Goal: Information Seeking & Learning: Learn about a topic

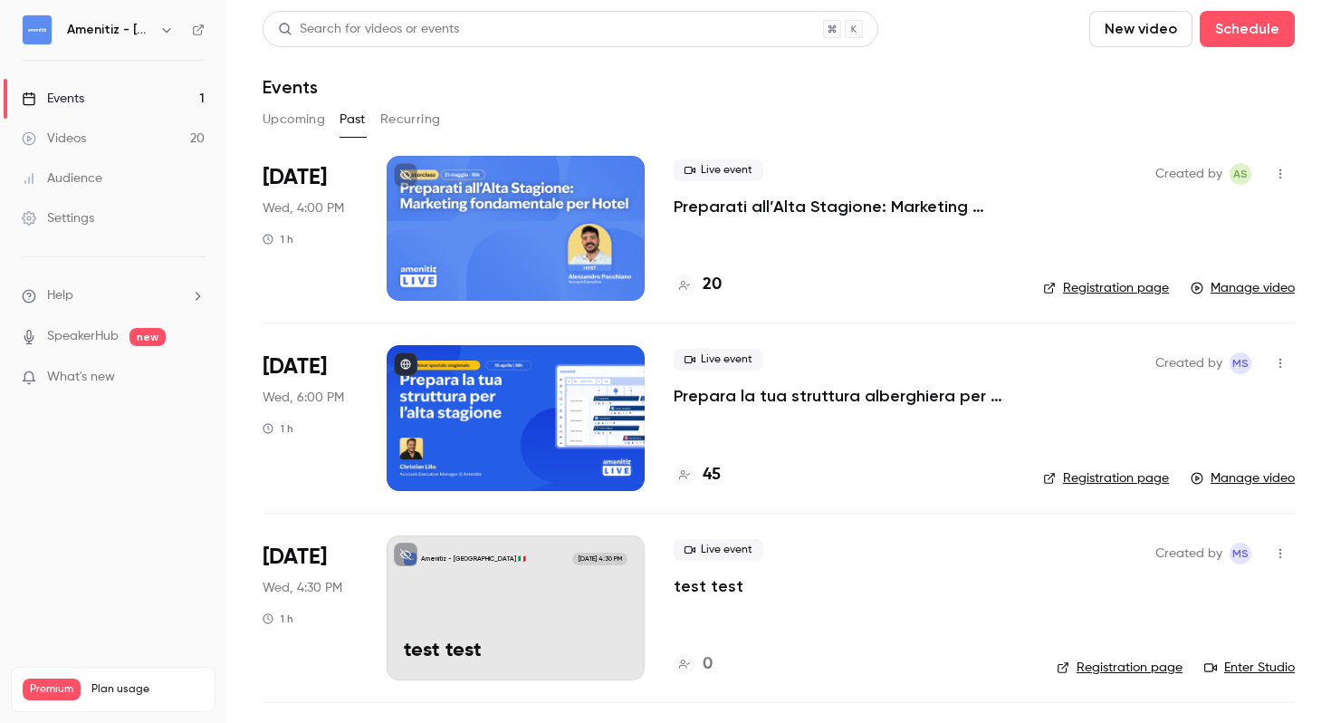
click at [290, 121] on button "Upcoming" at bounding box center [294, 119] width 62 height 29
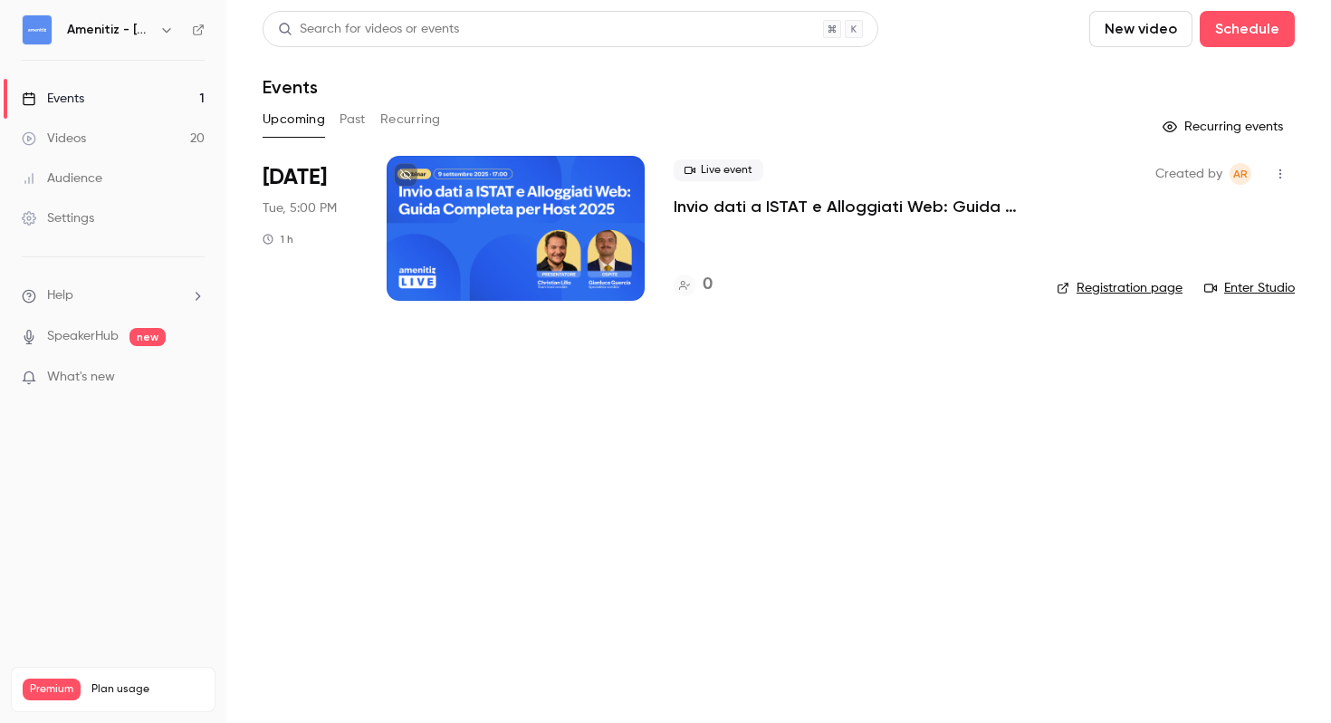
click at [417, 247] on div at bounding box center [516, 228] width 258 height 145
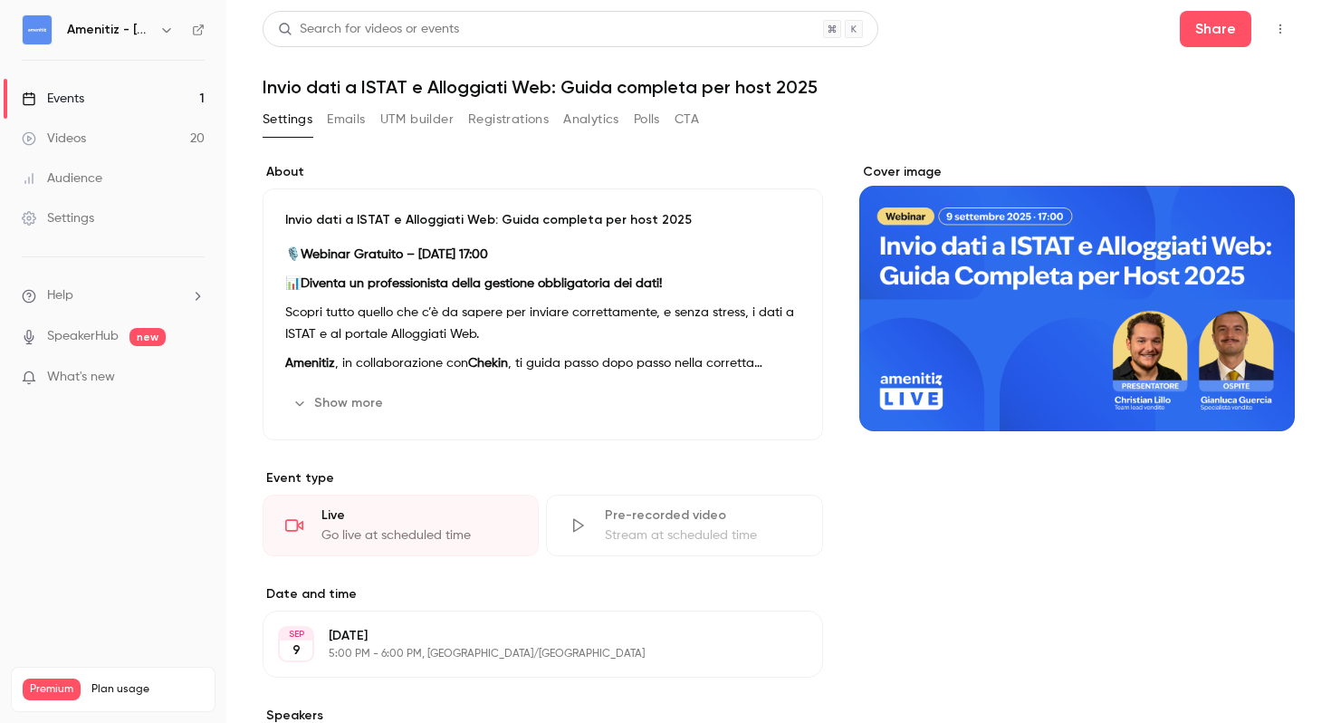
click at [306, 396] on icon "button" at bounding box center [299, 403] width 14 height 14
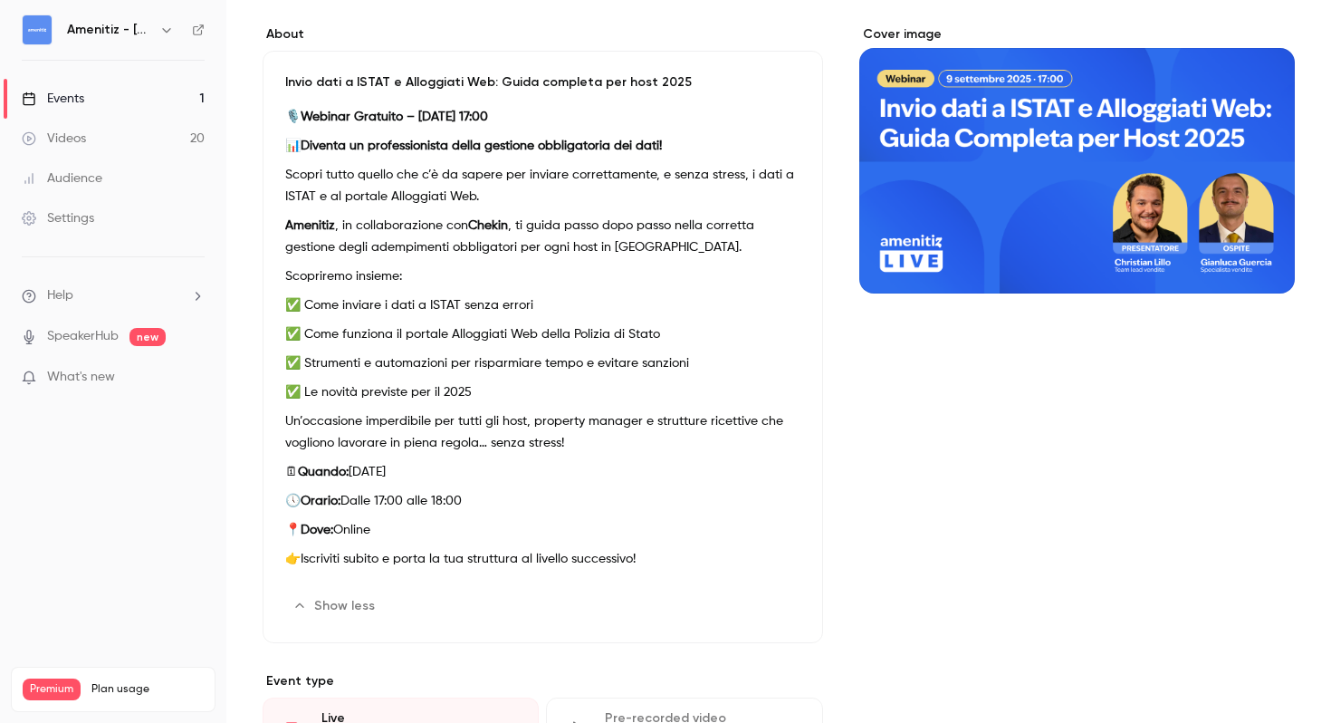
scroll to position [116, 0]
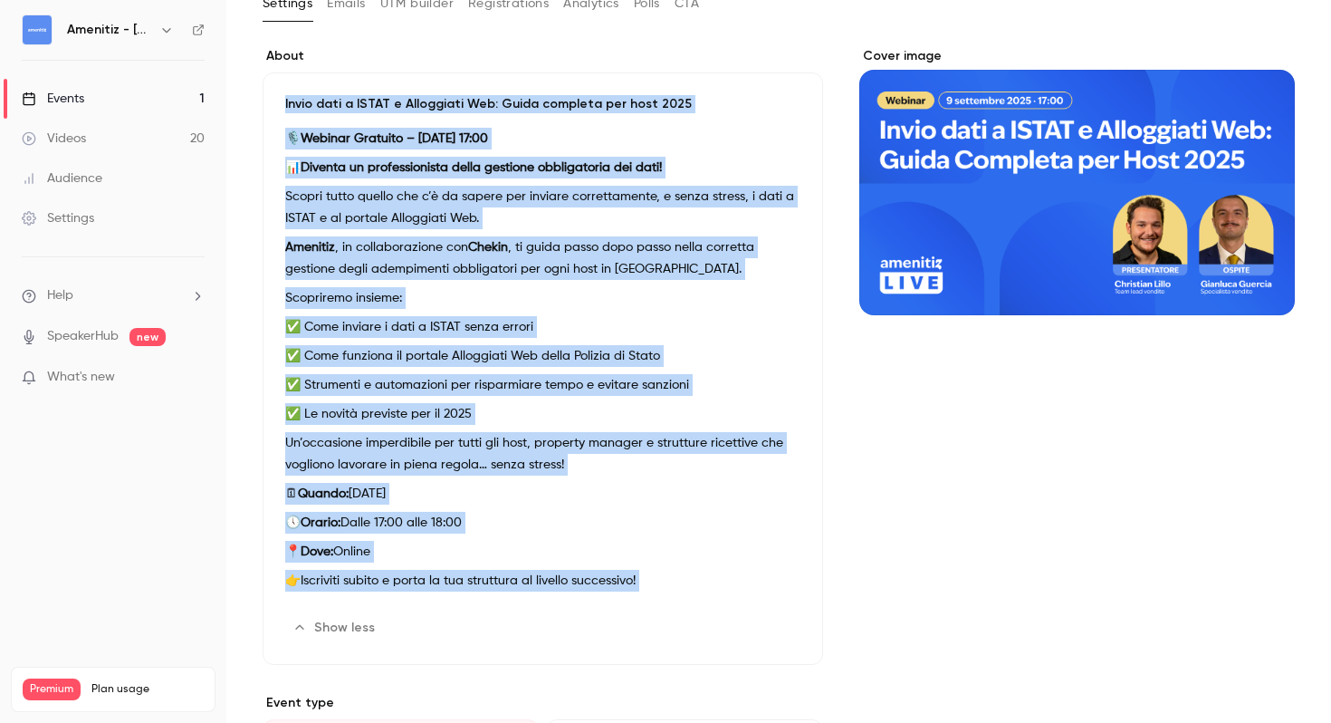
drag, startPoint x: 278, startPoint y: 98, endPoint x: 700, endPoint y: 618, distance: 670.1
click at [700, 618] on div "Invio dati a ISTAT e Alloggiati Web: Guida completa per host 2025 🎙️ Webinar Gr…" at bounding box center [543, 368] width 560 height 592
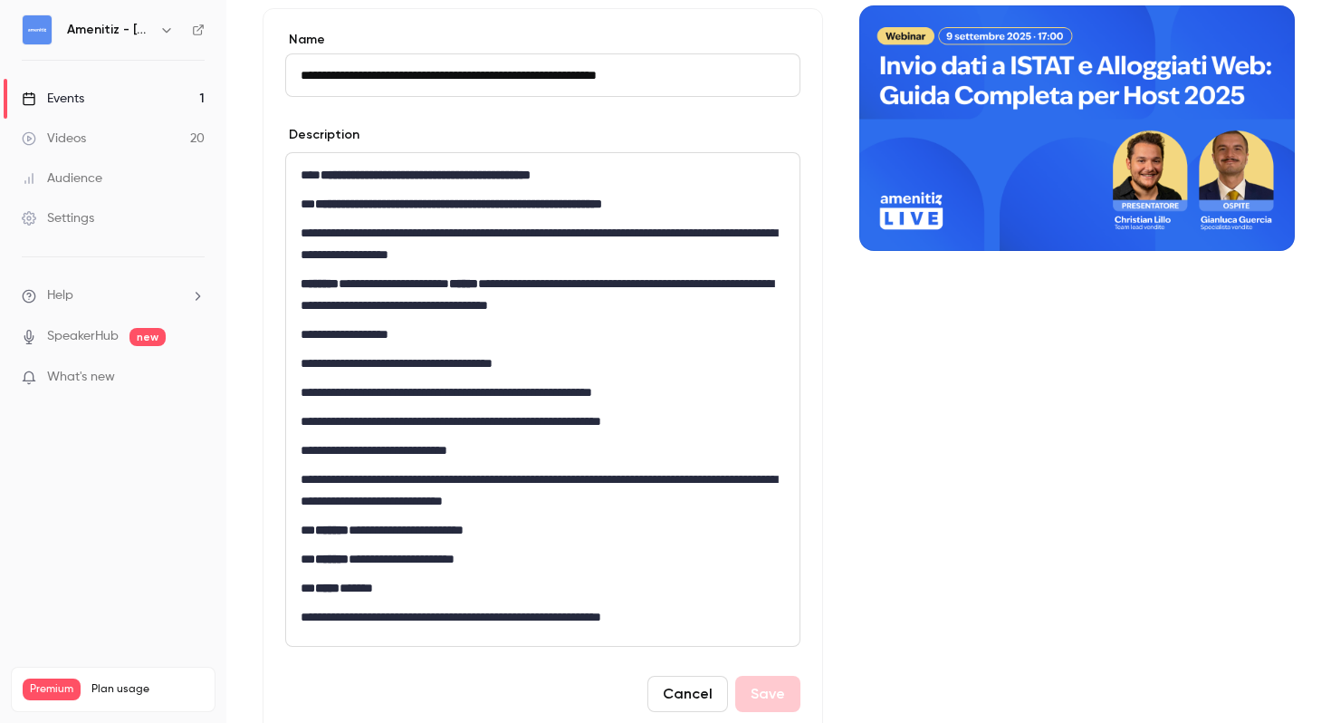
scroll to position [190, 0]
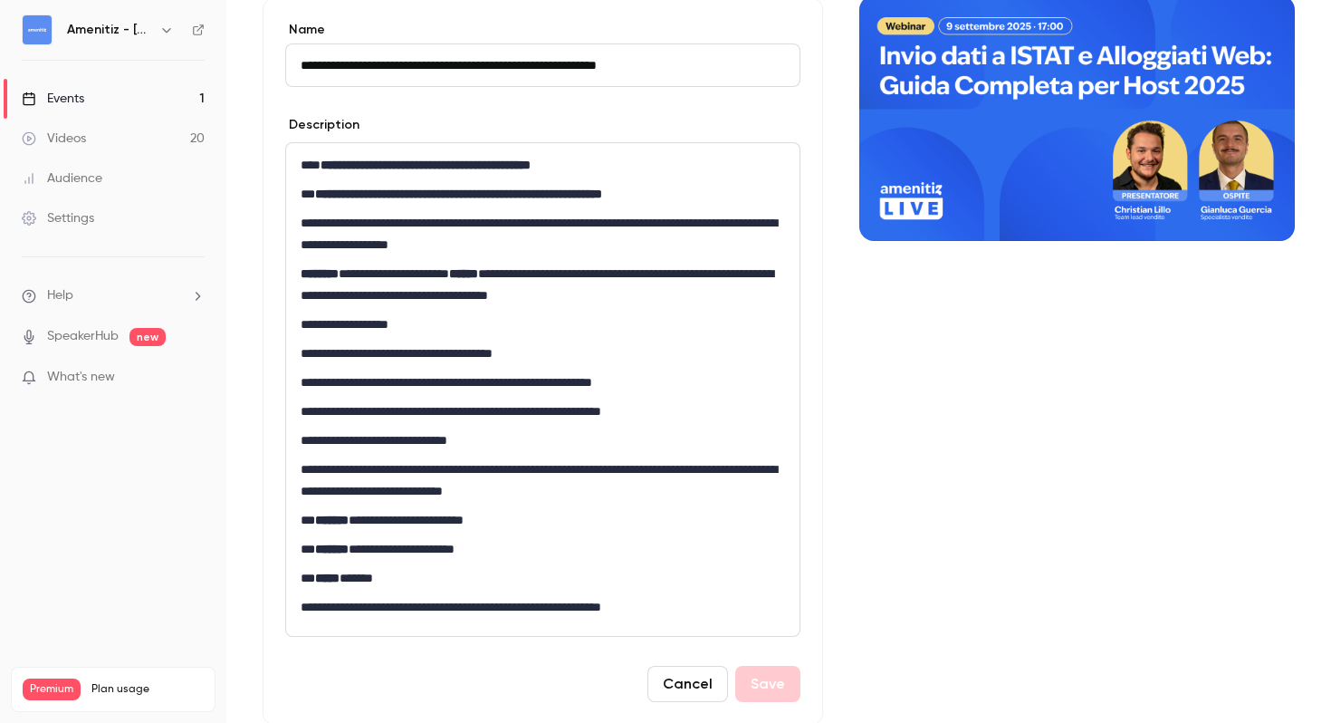
click at [1134, 408] on div "Cover image" at bounding box center [1077, 644] width 436 height 1342
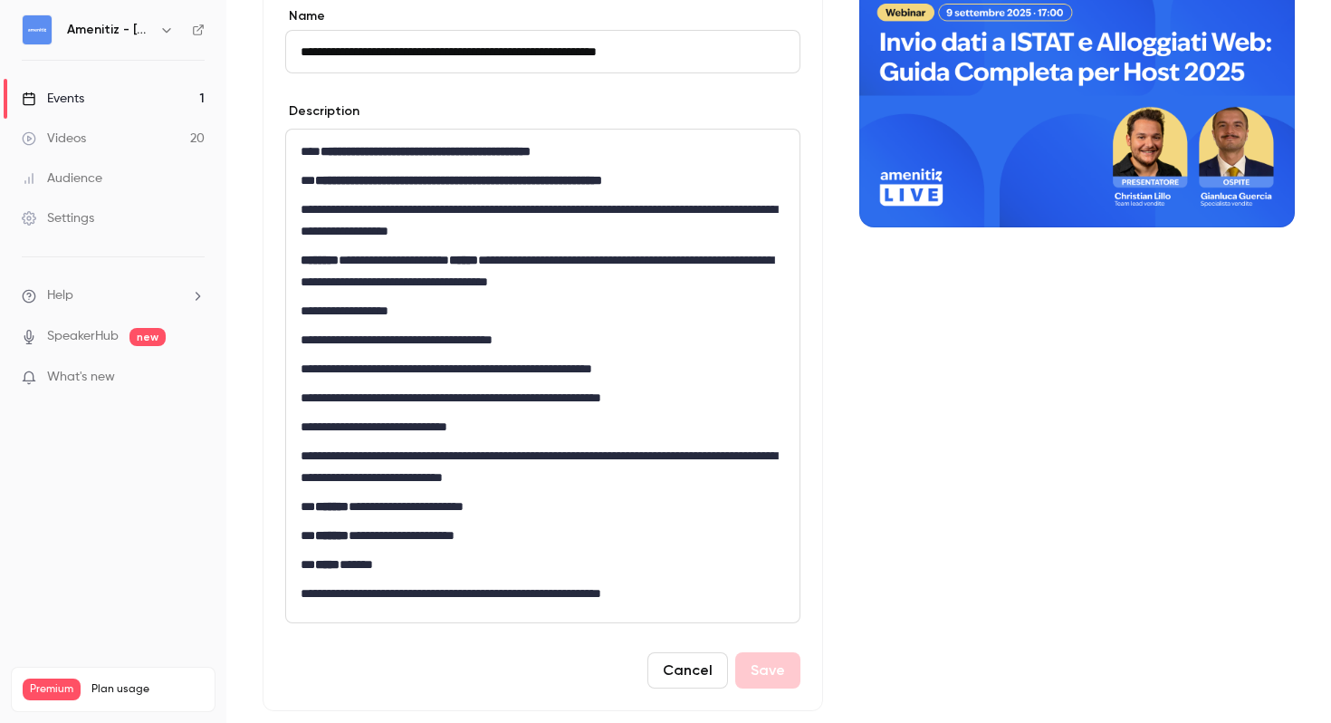
scroll to position [206, 0]
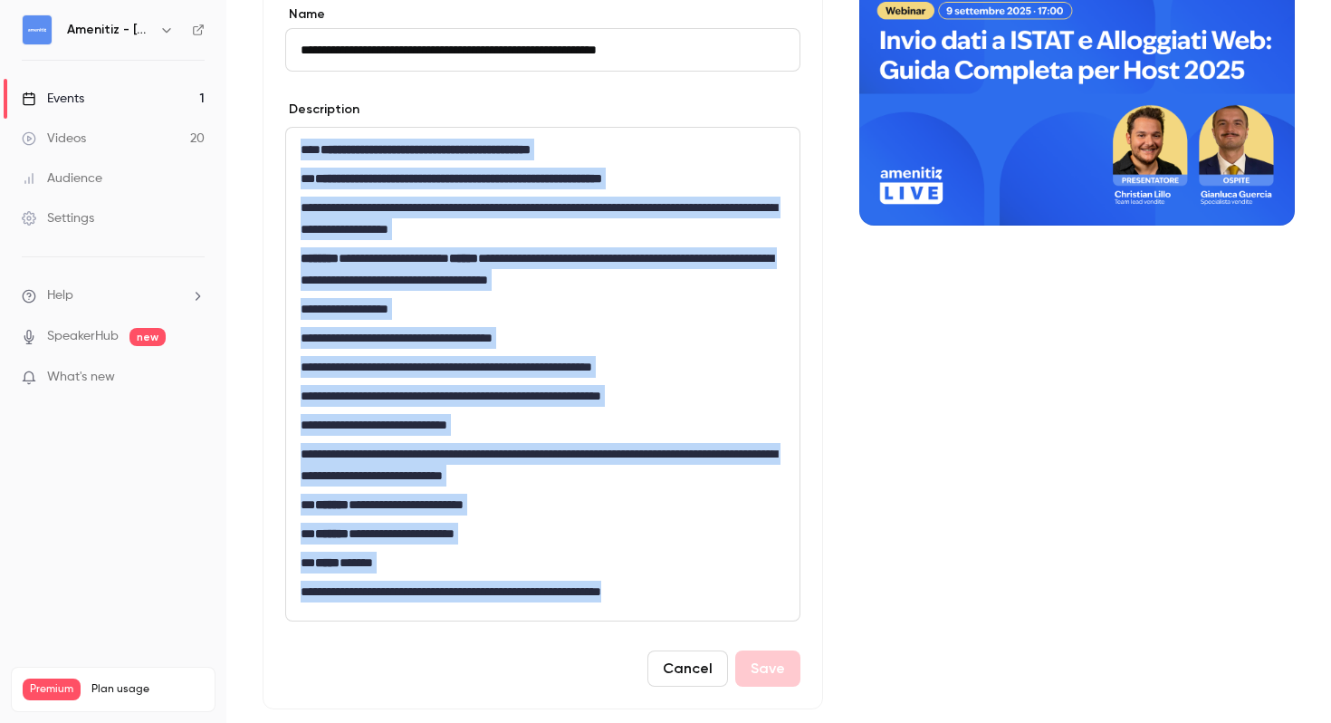
drag, startPoint x: 660, startPoint y: 597, endPoint x: 286, endPoint y: 88, distance: 631.5
click at [286, 88] on form "**********" at bounding box center [542, 345] width 515 height 681
copy div "**********"
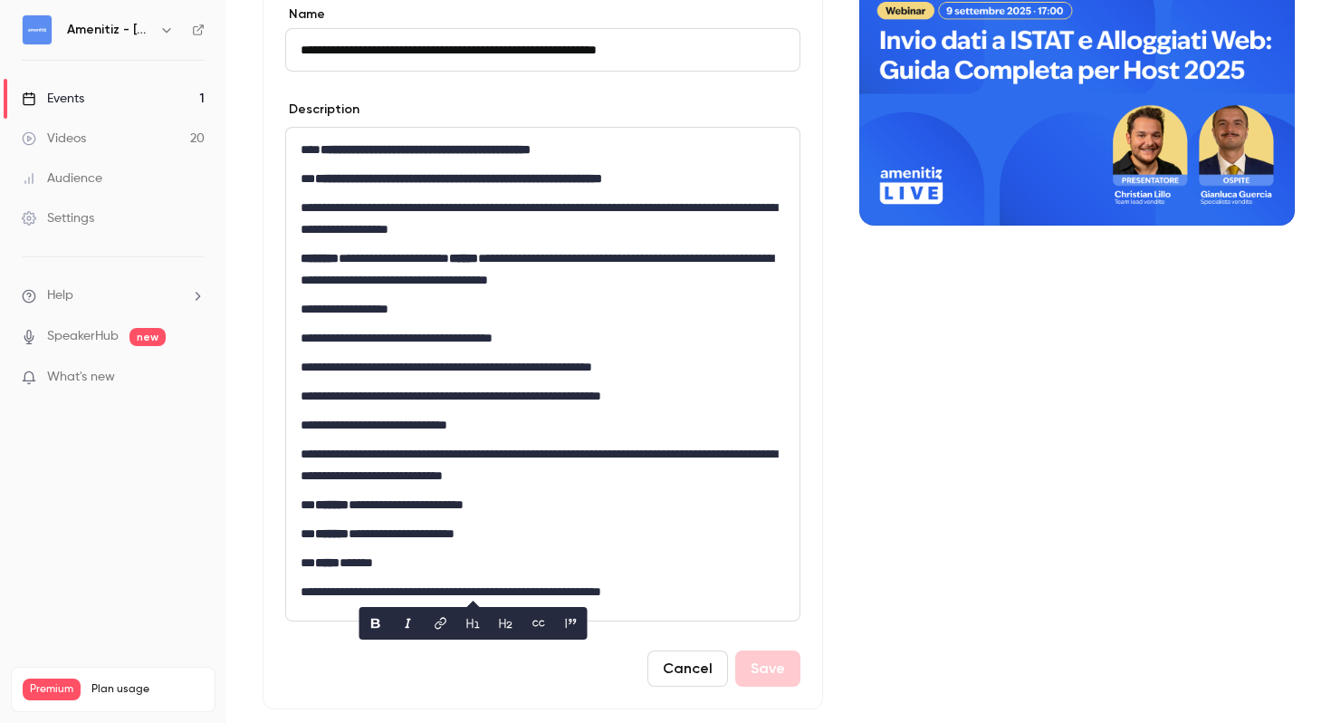
click at [917, 503] on div "Cover image" at bounding box center [1077, 628] width 436 height 1342
click at [1019, 397] on div "Cover image" at bounding box center [1077, 628] width 436 height 1342
click at [685, 671] on button "Cancel" at bounding box center [687, 668] width 81 height 36
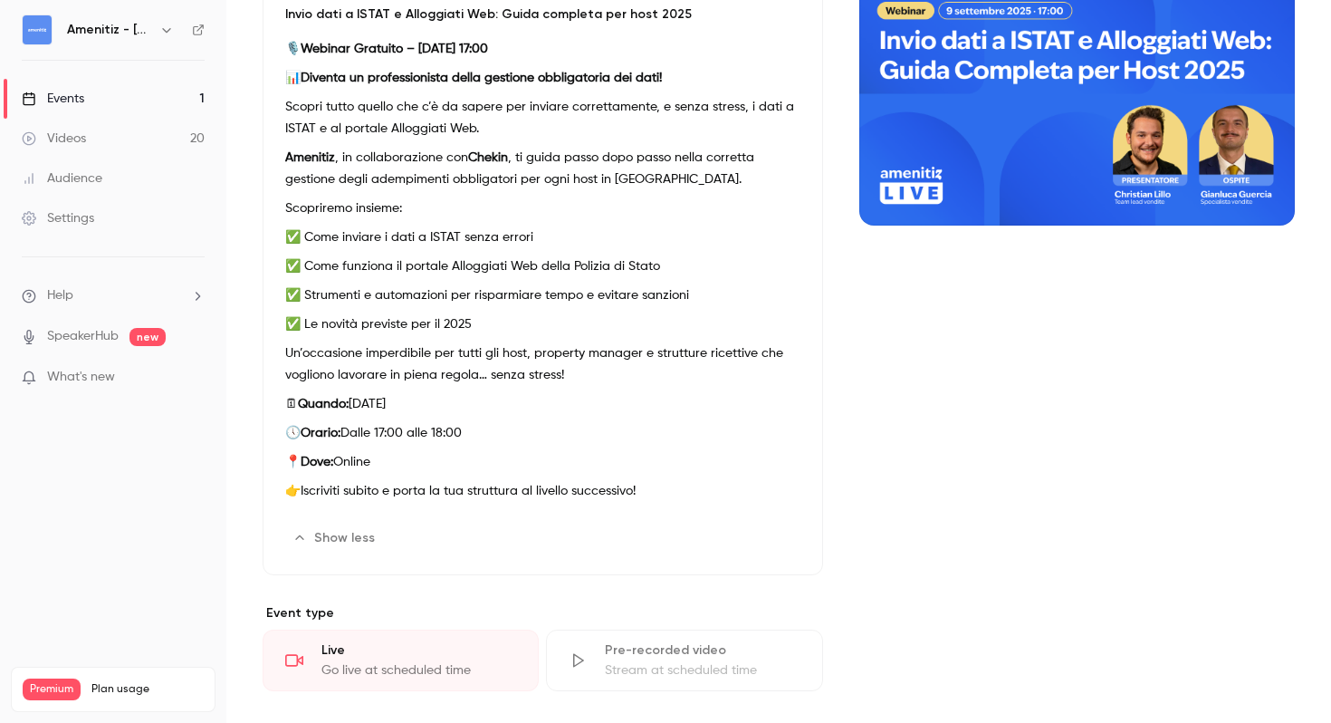
scroll to position [0, 0]
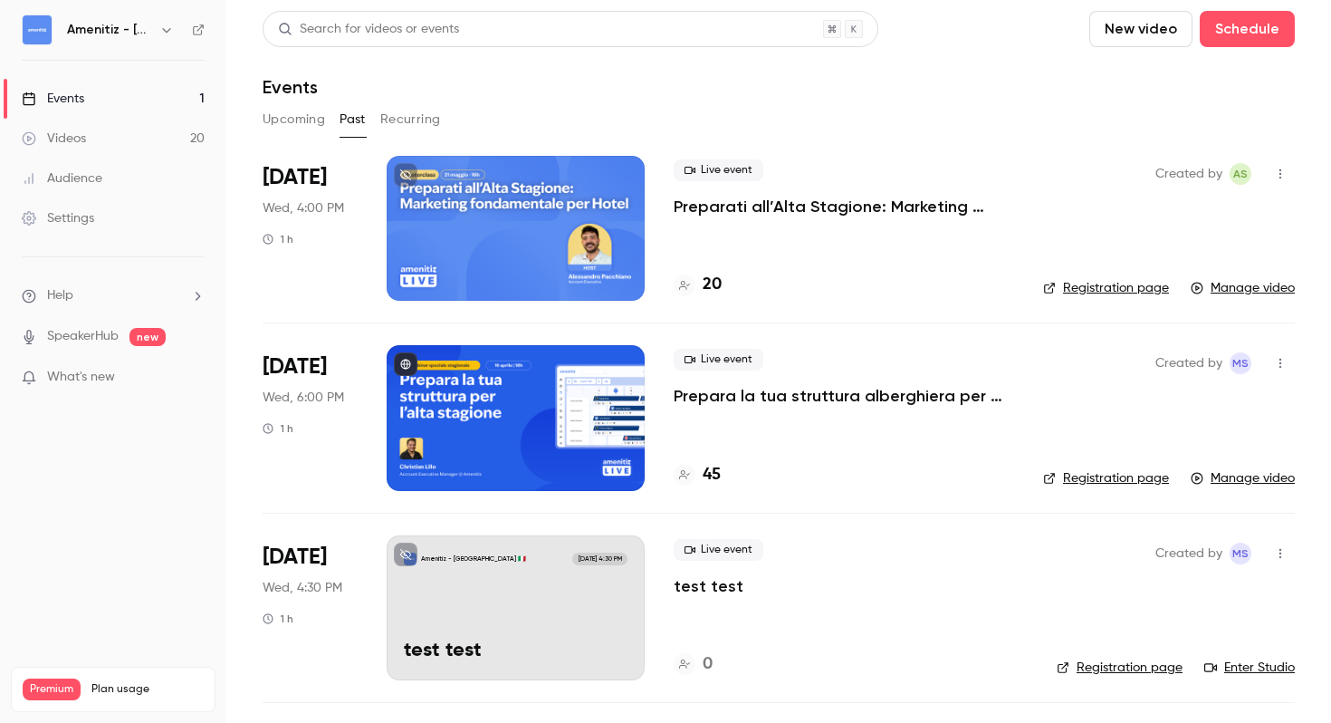
click at [291, 118] on button "Upcoming" at bounding box center [294, 119] width 62 height 29
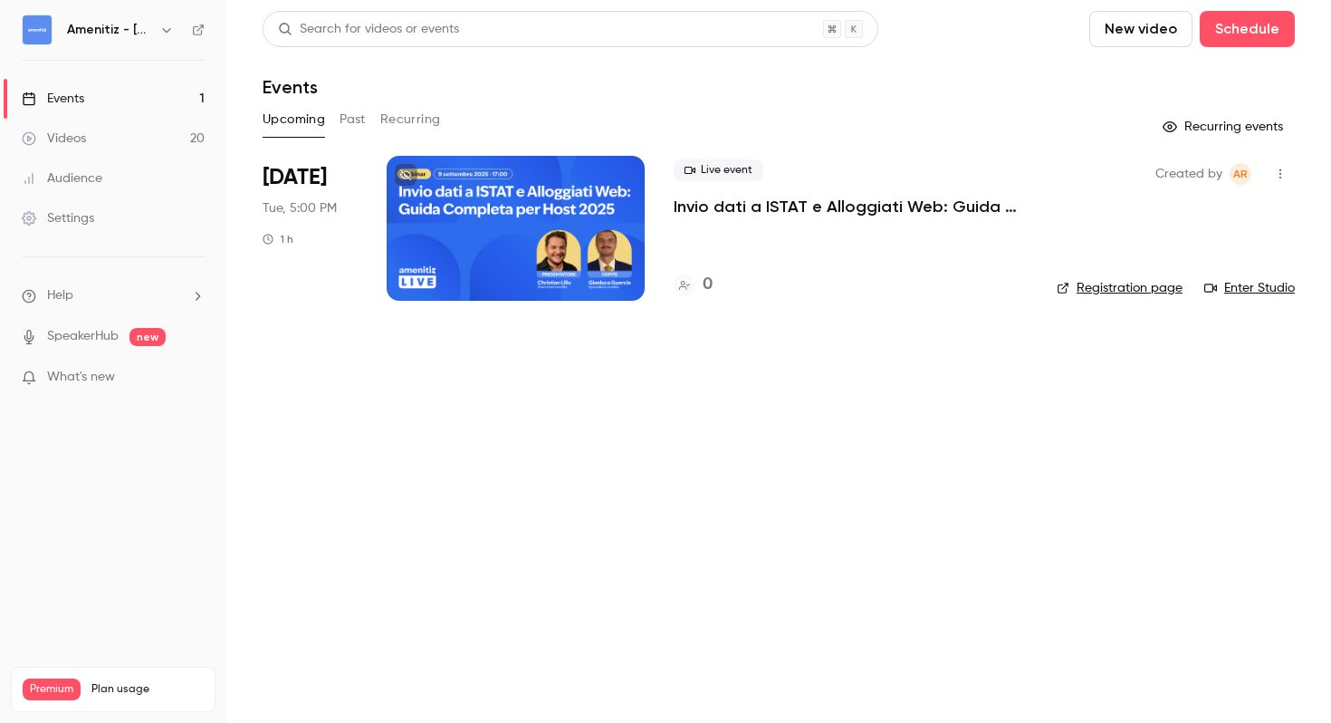
click at [1125, 295] on link "Registration page" at bounding box center [1120, 288] width 126 height 18
click at [112, 22] on h6 "Amenitiz - [GEOGRAPHIC_DATA] 🇮🇹" at bounding box center [109, 30] width 85 height 18
click at [161, 28] on icon "button" at bounding box center [166, 30] width 14 height 14
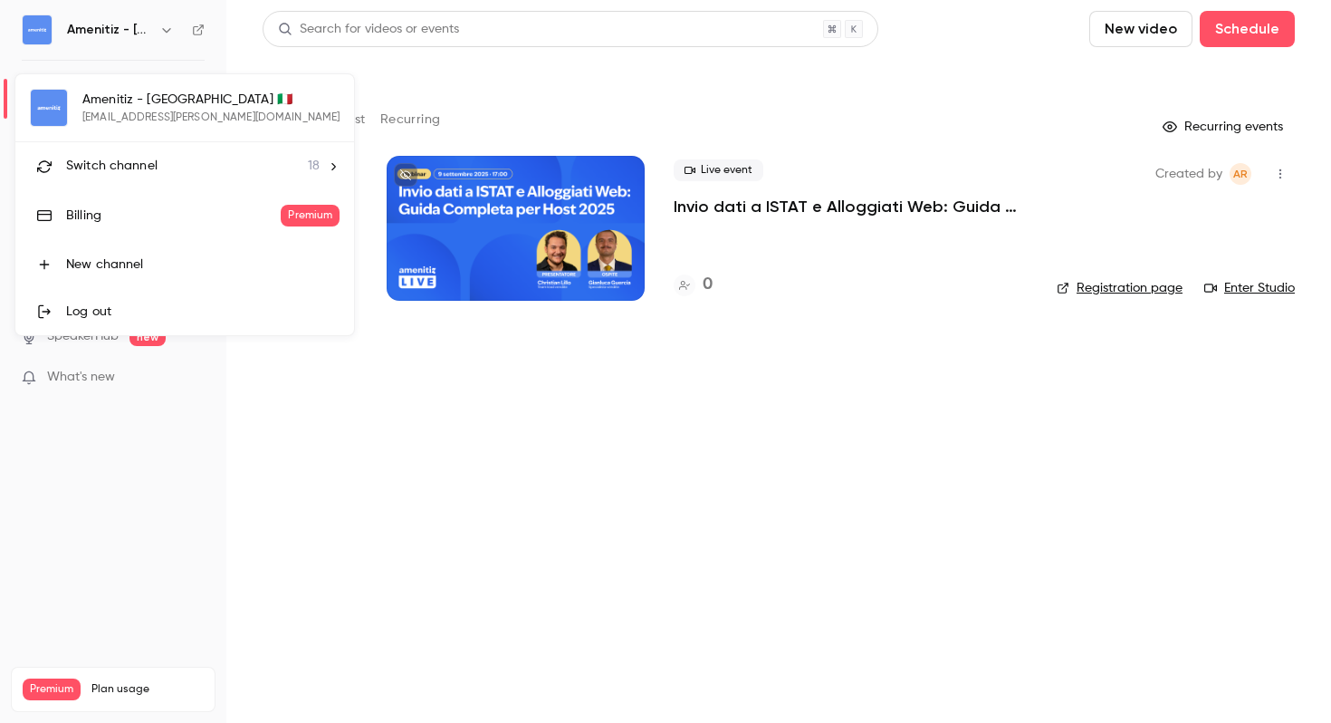
click at [283, 165] on li "Switch channel 18" at bounding box center [184, 166] width 339 height 48
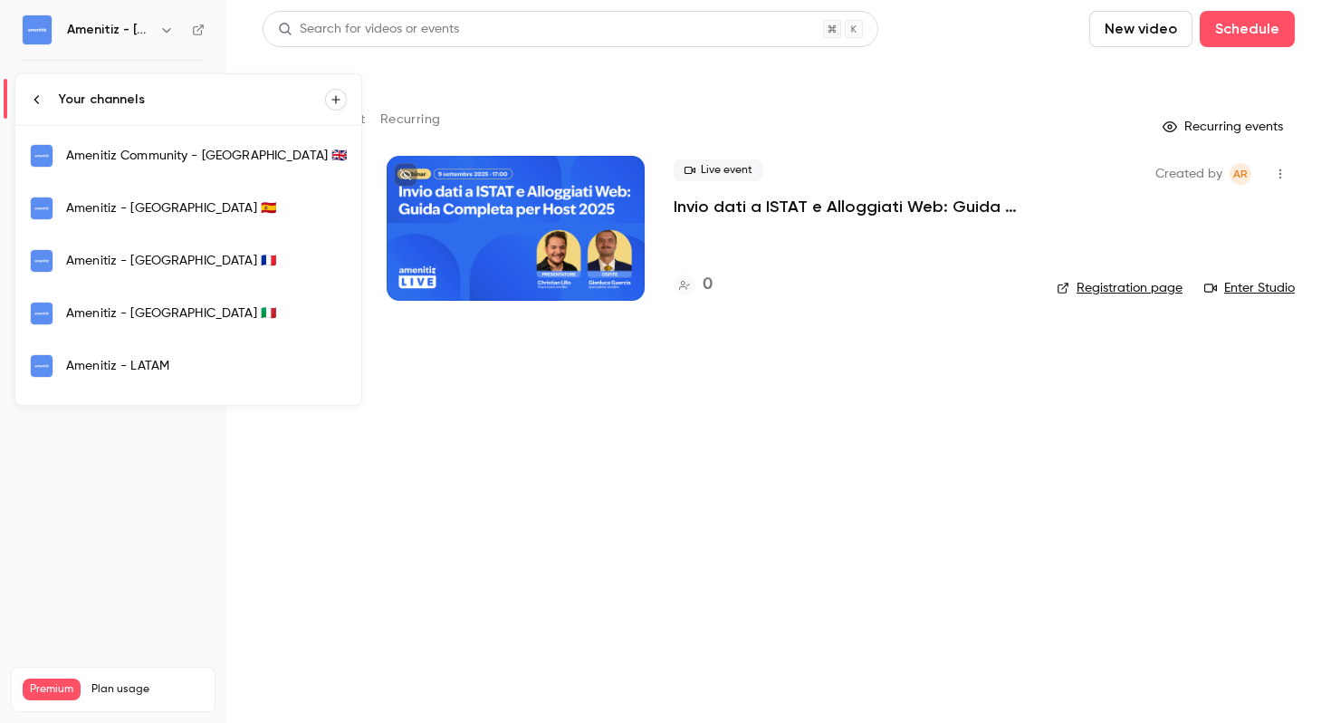
scroll to position [371, 0]
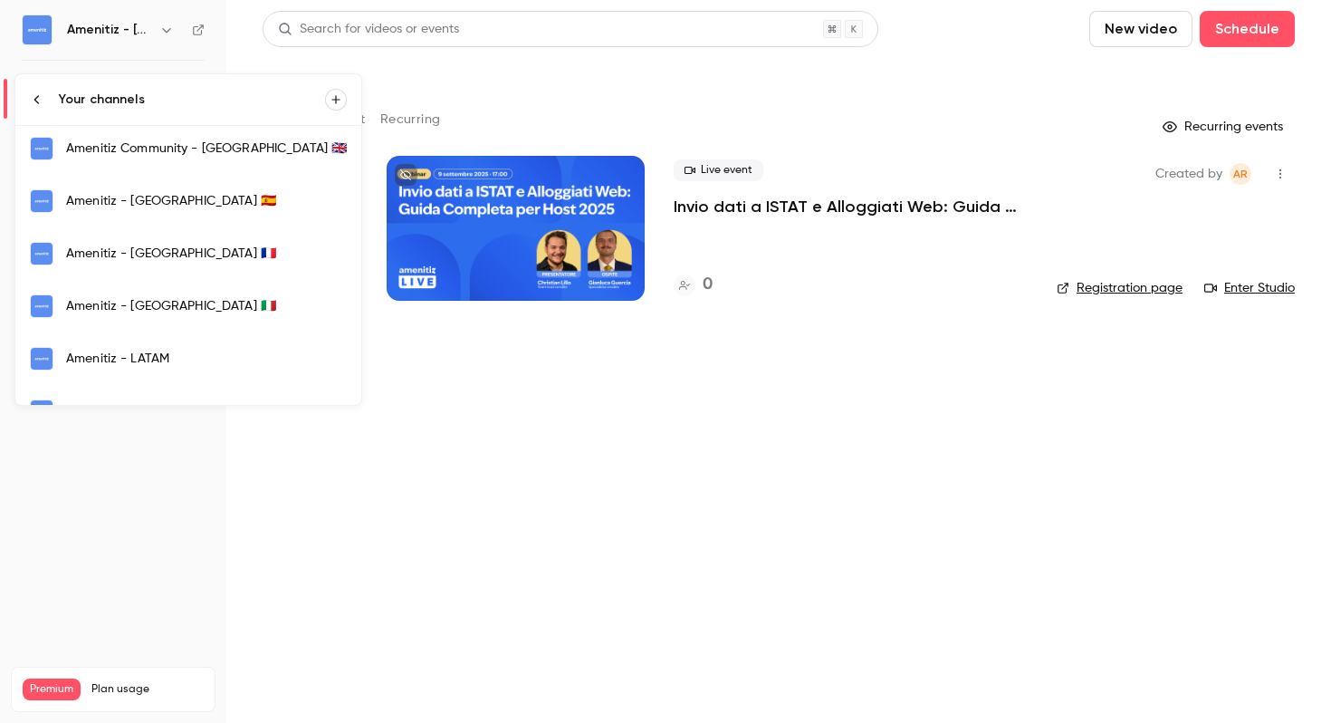
click at [233, 205] on div "Amenitiz - España 🇪🇸" at bounding box center [206, 201] width 281 height 18
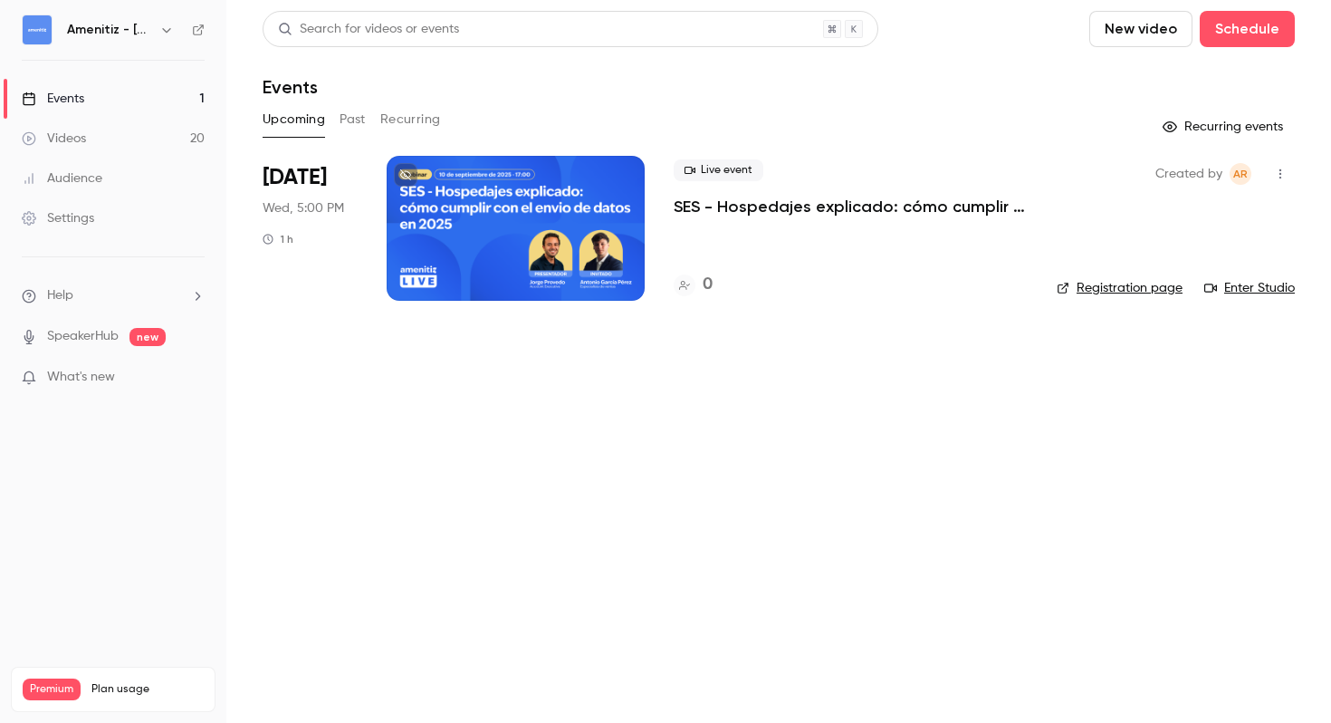
click at [1167, 291] on link "Registration page" at bounding box center [1120, 288] width 126 height 18
click at [560, 248] on div at bounding box center [516, 228] width 258 height 145
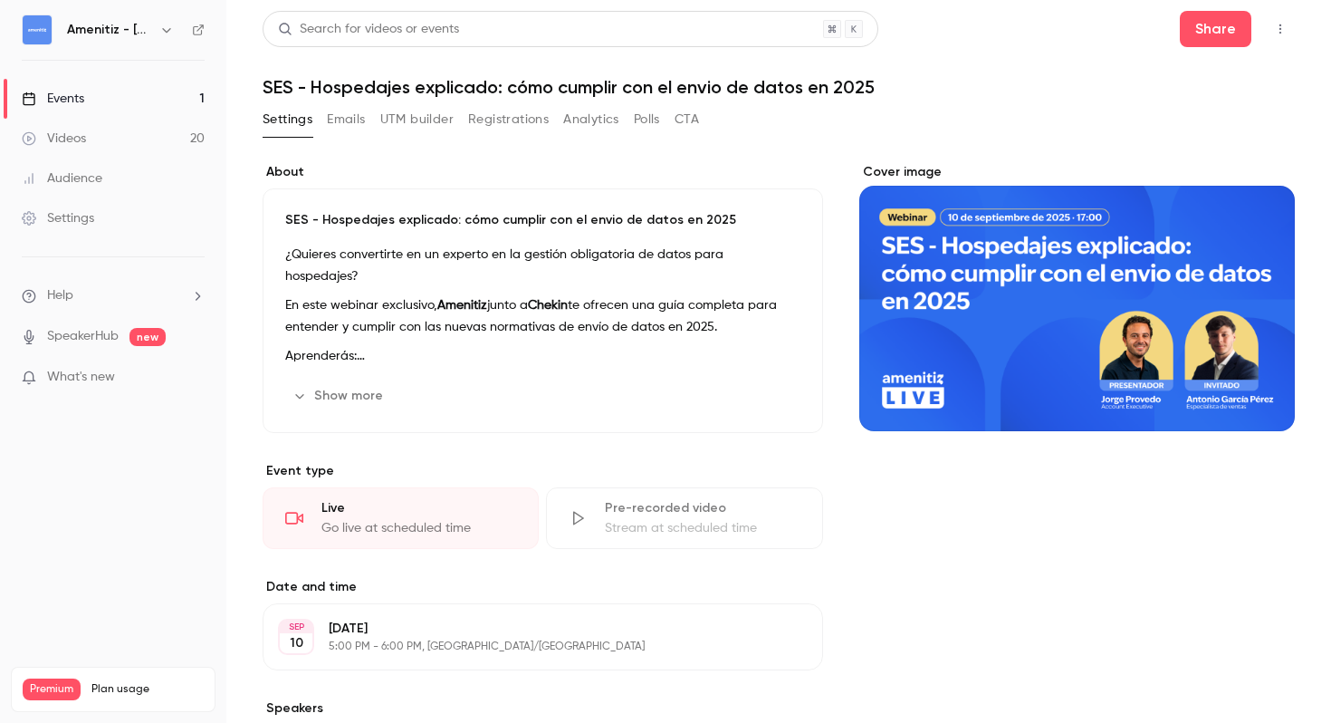
click at [329, 403] on button "Show more" at bounding box center [339, 395] width 109 height 29
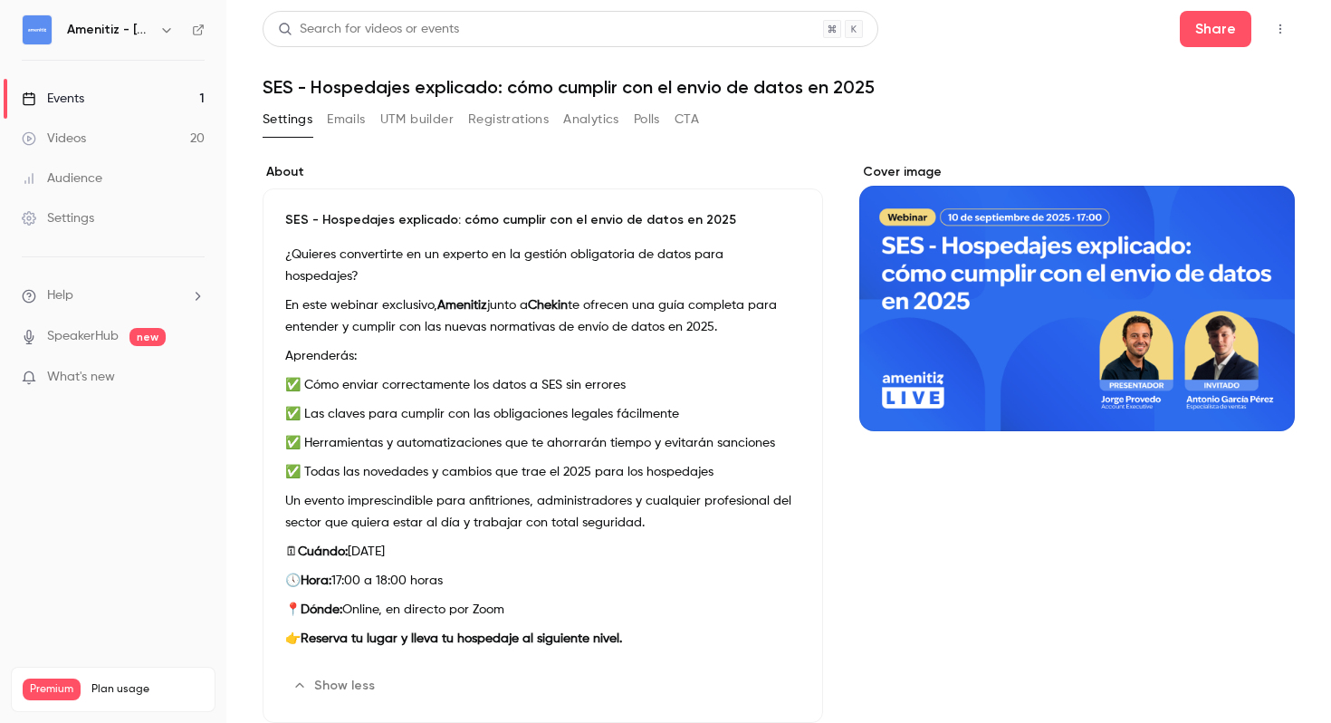
click at [288, 214] on p "SES - Hospedajes explicado: cómo cumplir con el envio de datos en 2025" at bounding box center [542, 220] width 515 height 18
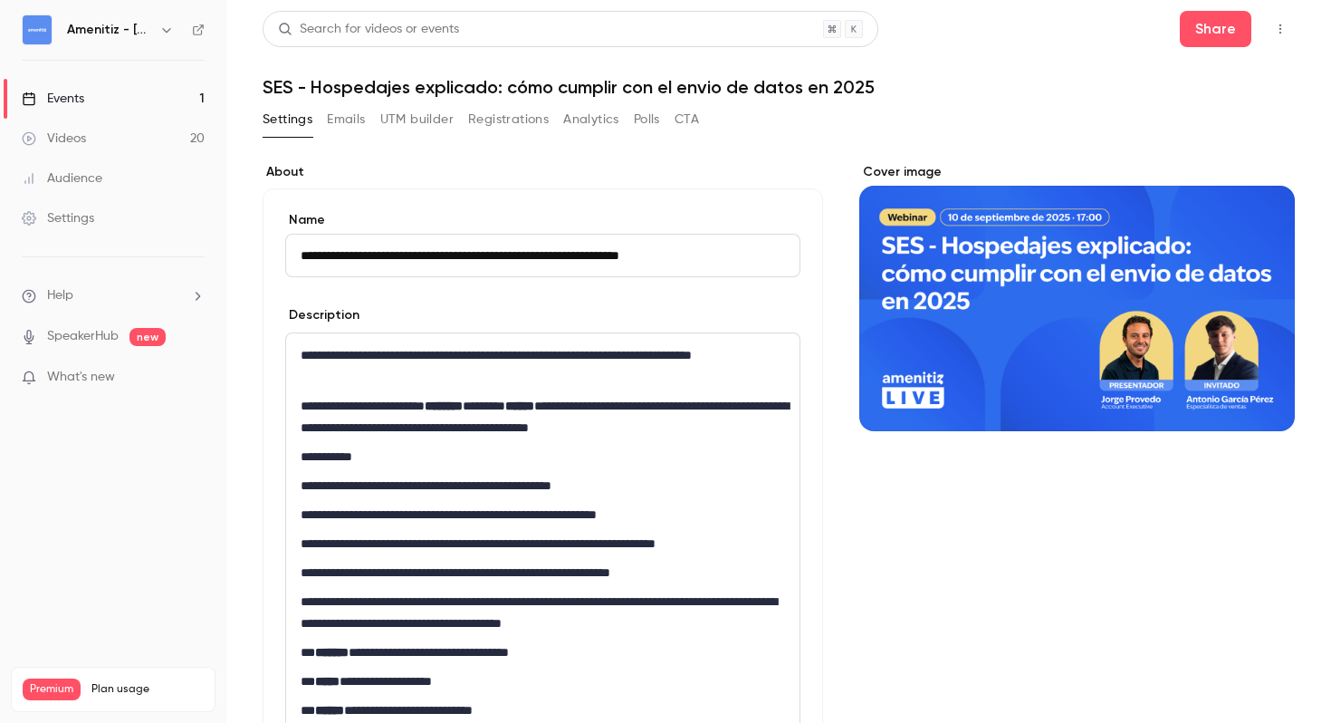
scroll to position [59, 0]
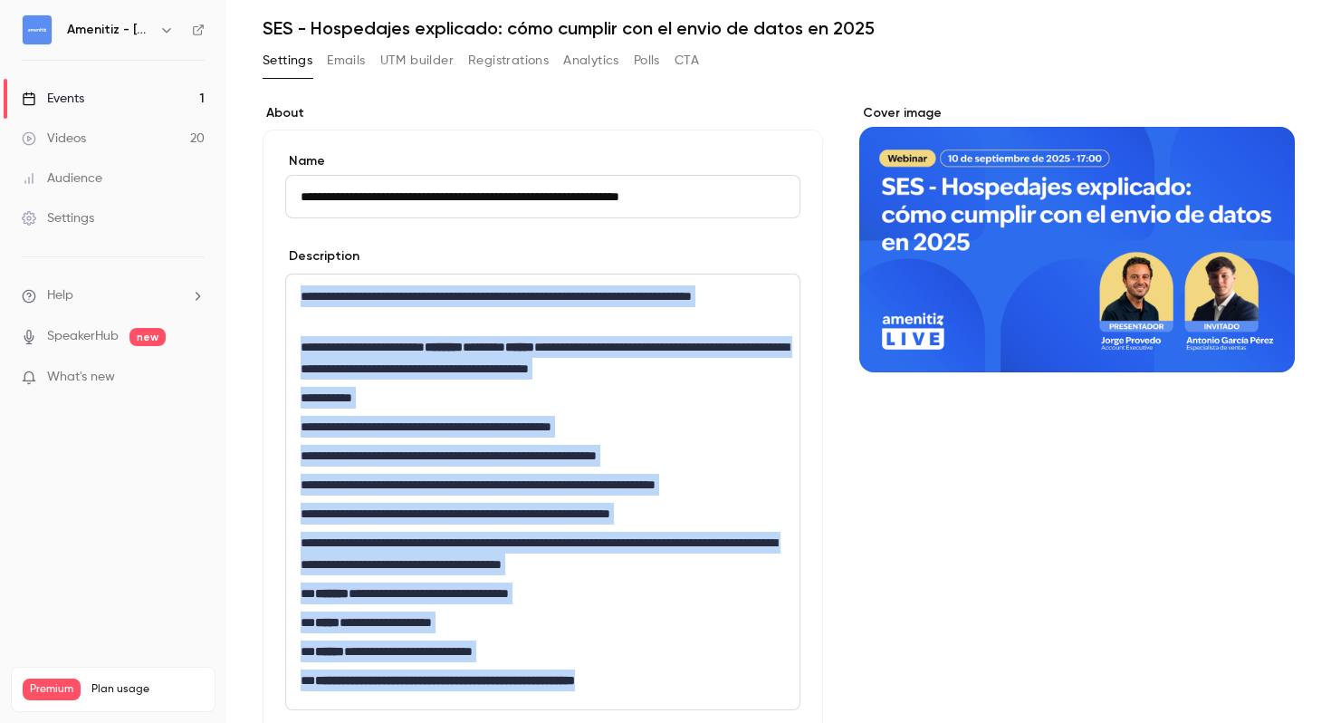
drag, startPoint x: 301, startPoint y: 290, endPoint x: 740, endPoint y: 690, distance: 594.1
click at [740, 690] on div "**********" at bounding box center [542, 491] width 513 height 435
copy div "**********"
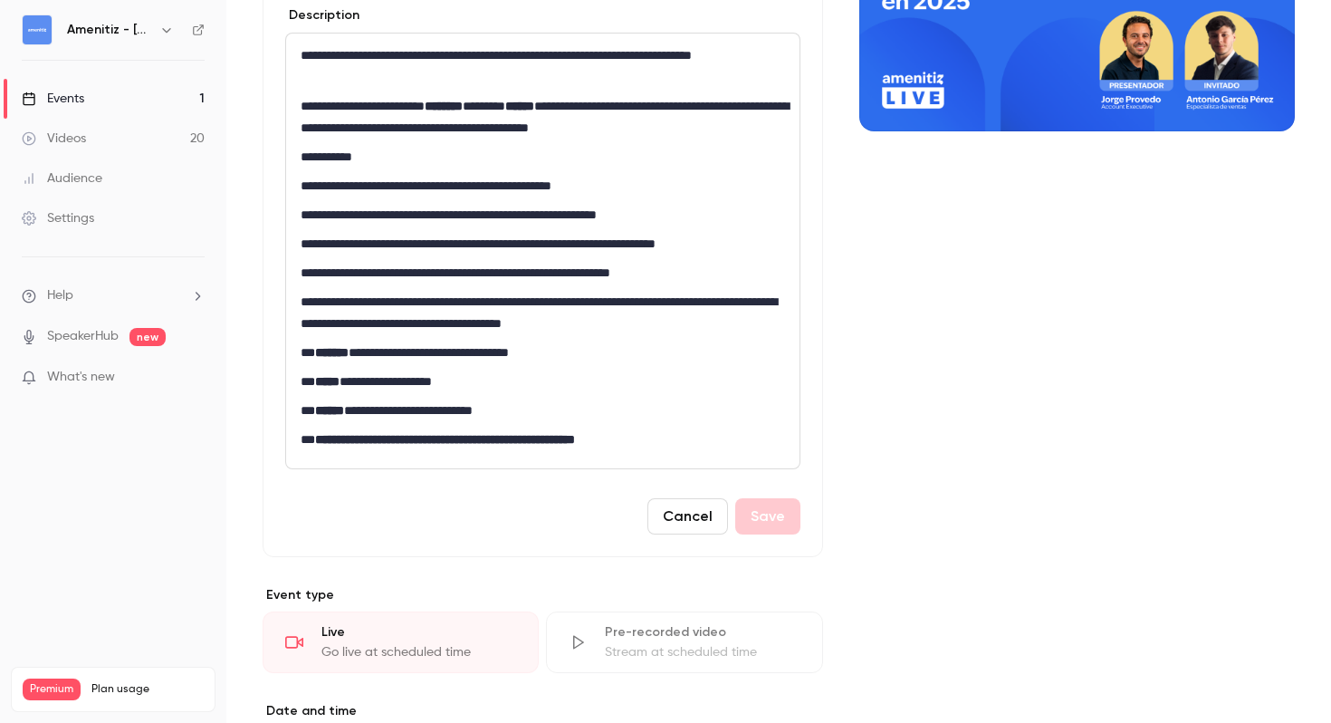
scroll to position [302, 0]
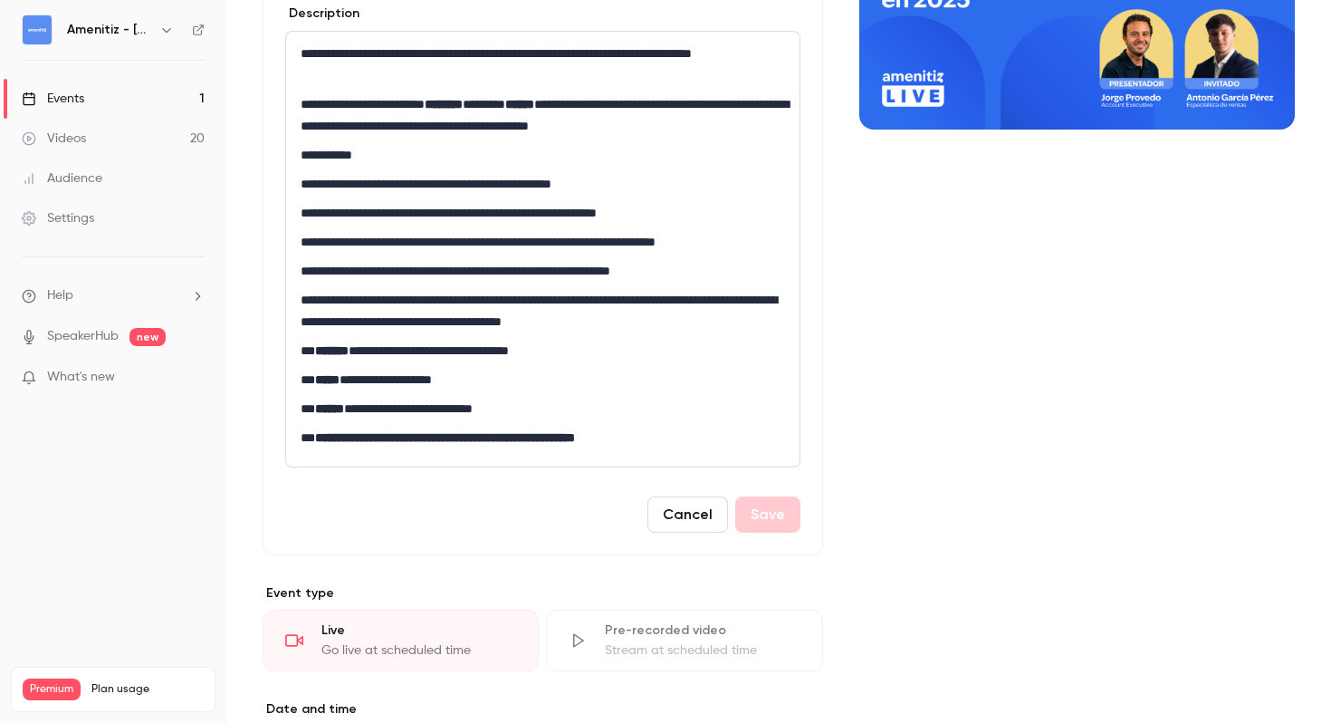
click at [707, 522] on button "Cancel" at bounding box center [687, 514] width 81 height 36
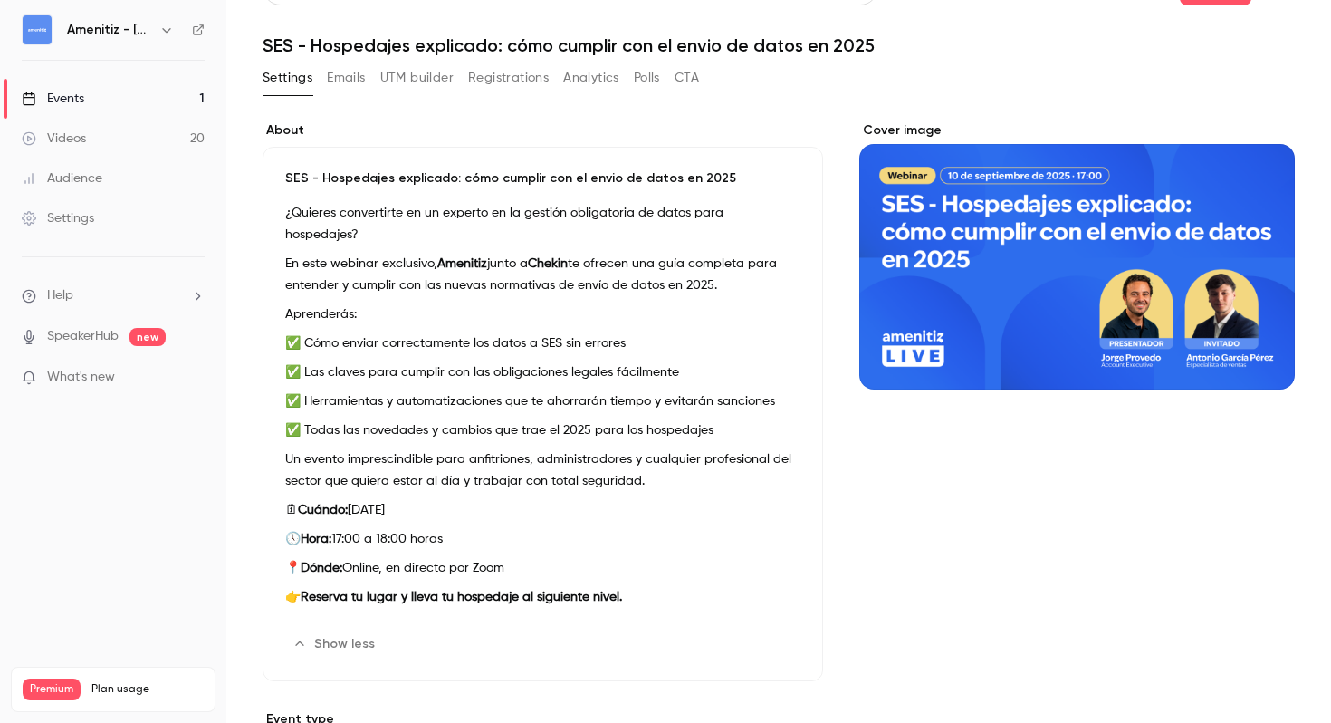
scroll to position [0, 0]
